Goal: Task Accomplishment & Management: Manage account settings

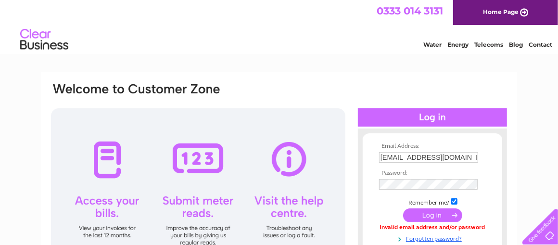
click at [432, 217] on input "submit" at bounding box center [432, 214] width 59 height 13
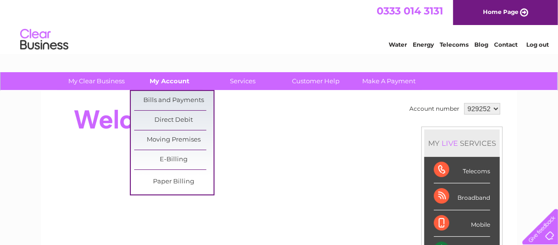
click at [175, 80] on link "My Account" at bounding box center [169, 81] width 79 height 18
click at [174, 99] on link "Bills and Payments" at bounding box center [173, 100] width 79 height 19
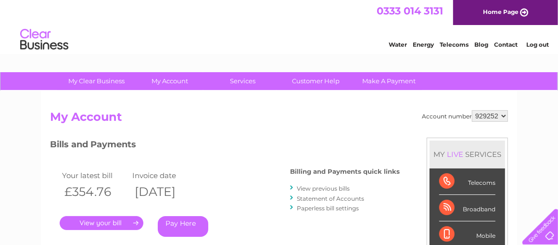
click at [113, 224] on link "." at bounding box center [102, 223] width 84 height 14
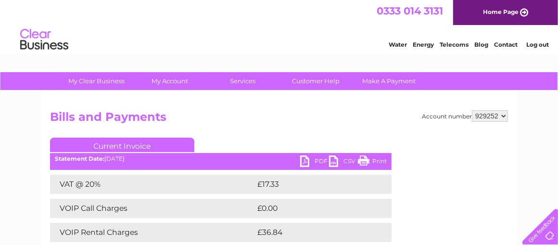
click at [308, 160] on link "PDF" at bounding box center [314, 162] width 29 height 14
